Goal: Communication & Community: Ask a question

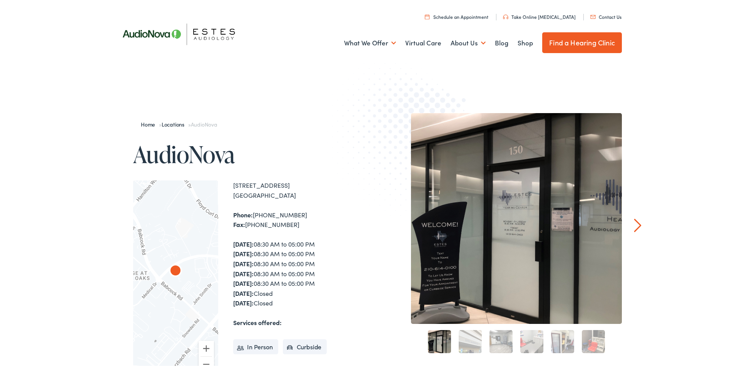
click at [609, 17] on link "Contact Us" at bounding box center [605, 15] width 31 height 7
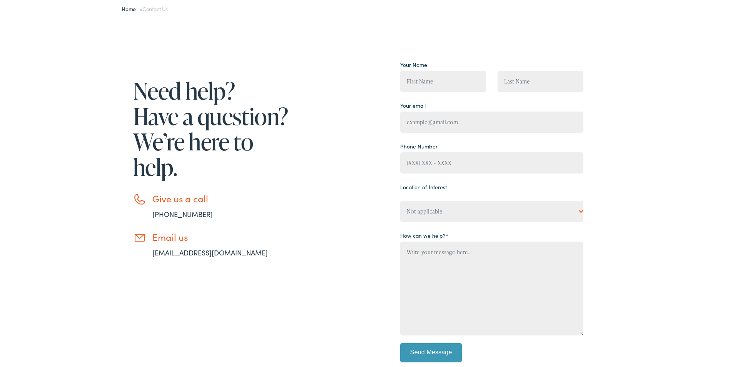
scroll to position [38, 0]
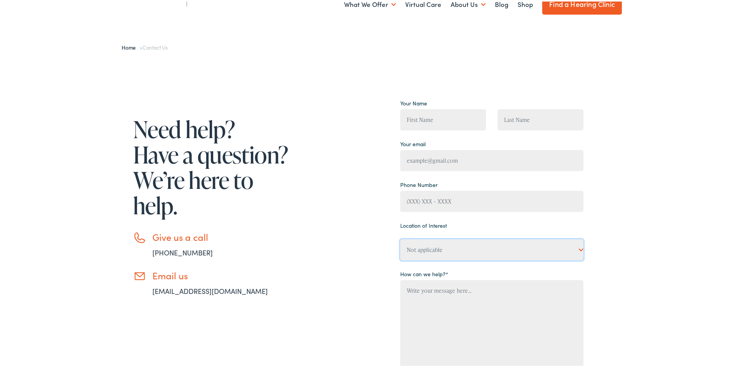
click at [575, 250] on select "Not applicable Estes Audiology, Austin Estes Audiology, Baton Rouge Estes Audio…" at bounding box center [491, 248] width 183 height 21
select select "Estes Audiology, San Antonio"
click at [400, 259] on select "Not applicable Estes Audiology, Austin Estes Audiology, Baton Rouge Estes Audio…" at bounding box center [491, 248] width 183 height 21
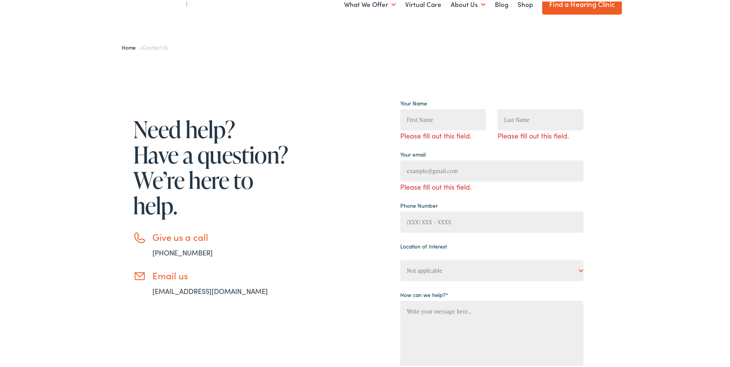
drag, startPoint x: 432, startPoint y: 101, endPoint x: 428, endPoint y: 112, distance: 11.7
click at [432, 102] on p "Your Name Please fill out this field." at bounding box center [443, 117] width 86 height 43
click at [430, 112] on input "Contact form" at bounding box center [443, 118] width 86 height 21
type input "Angela"
type input "Davis-Beard"
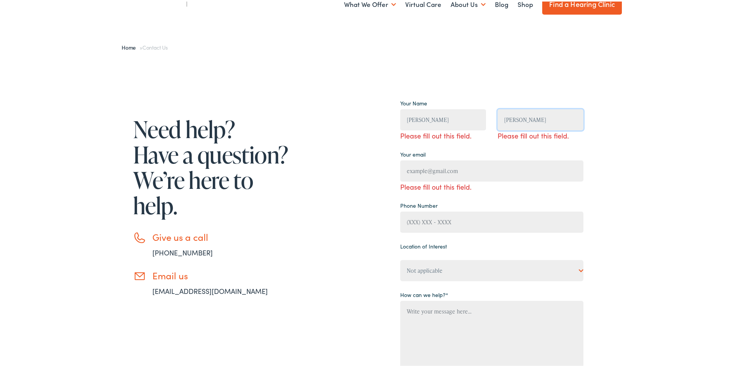
type input "adavisbeard1@saisd.net"
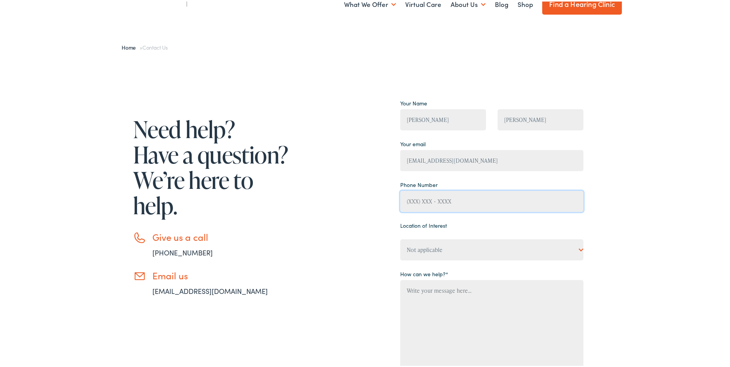
click at [409, 204] on input "Contact form" at bounding box center [491, 199] width 183 height 21
type input "(210) 738-9780"
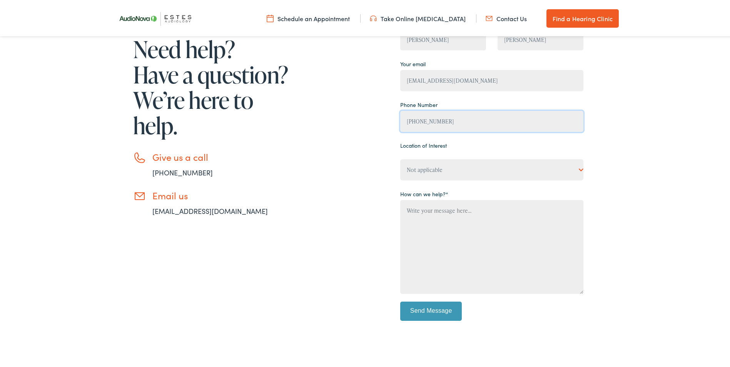
scroll to position [154, 0]
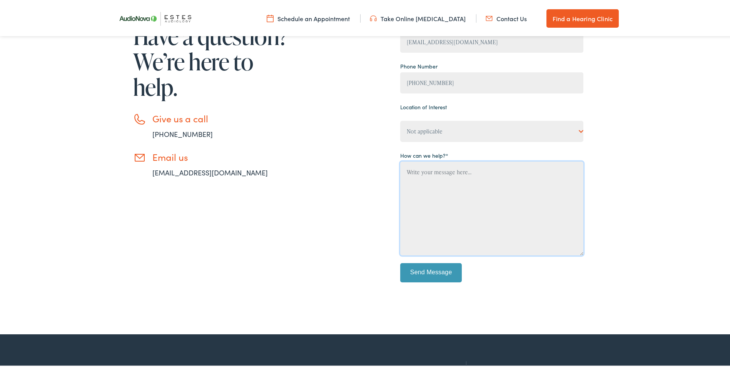
paste textarea "1616 Blanco Road San Antonio, Texas 78212 PHONE NO. (210) 738-9780 FAX NO. (210…"
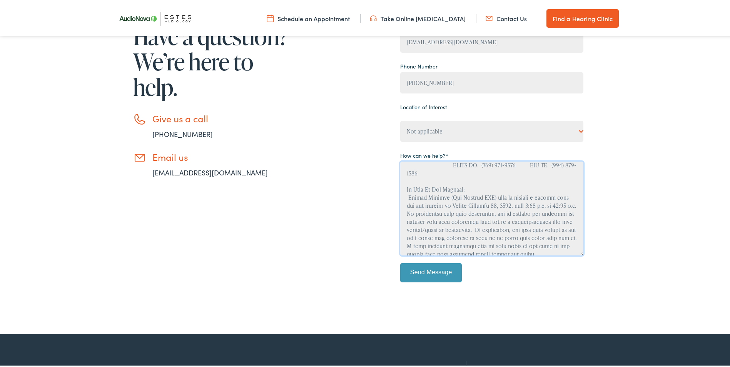
scroll to position [231, 0]
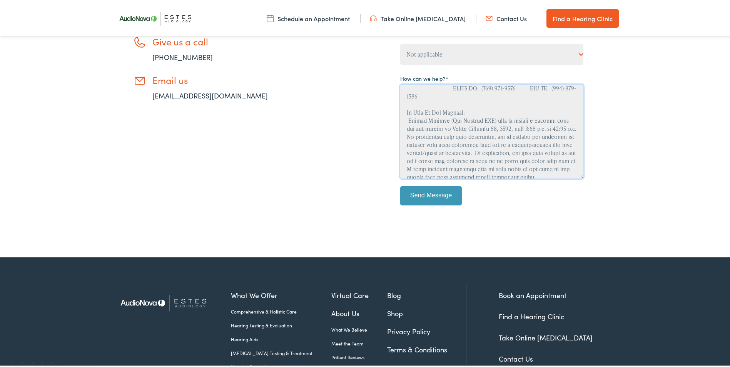
type textarea "1616 Blanco Road San Antonio, Texas 78212 PHONE NO. (210) 738-9780 FAX NO. (210…"
click at [419, 192] on input "Send Message" at bounding box center [431, 194] width 62 height 19
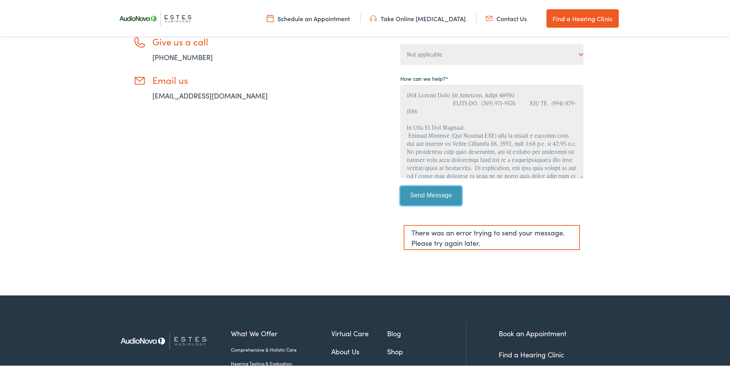
scroll to position [269, 0]
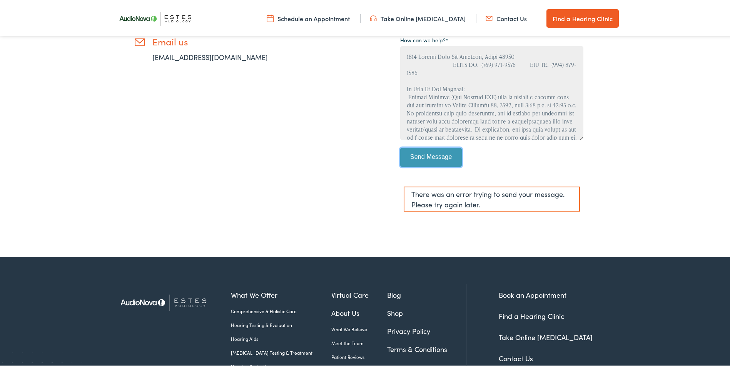
click at [430, 159] on input "Send Message" at bounding box center [431, 155] width 62 height 19
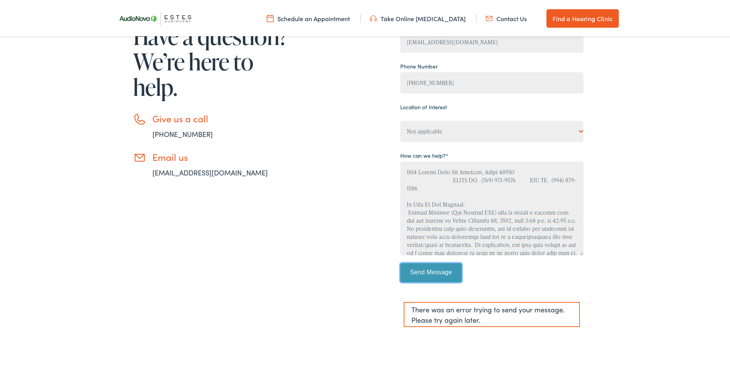
scroll to position [115, 0]
